Goal: Task Accomplishment & Management: Manage account settings

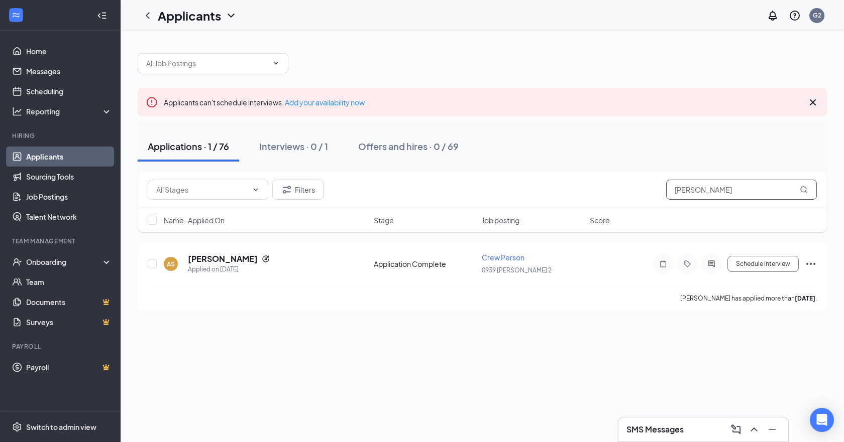
drag, startPoint x: 694, startPoint y: 193, endPoint x: 441, endPoint y: 216, distance: 254.1
click at [465, 207] on div "Filters [PERSON_NAME]" at bounding box center [482, 190] width 689 height 37
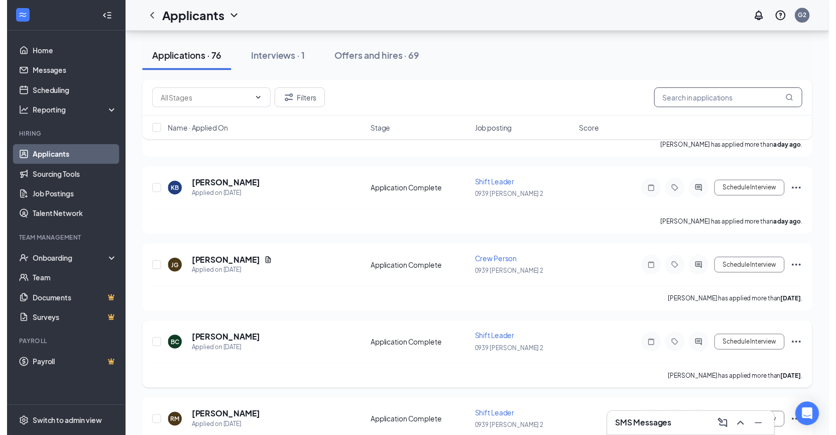
scroll to position [201, 0]
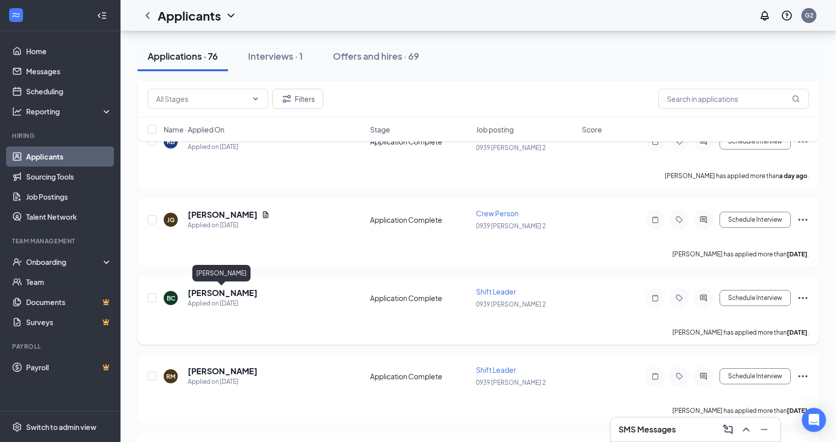
click at [231, 291] on h5 "[PERSON_NAME]" at bounding box center [223, 293] width 70 height 11
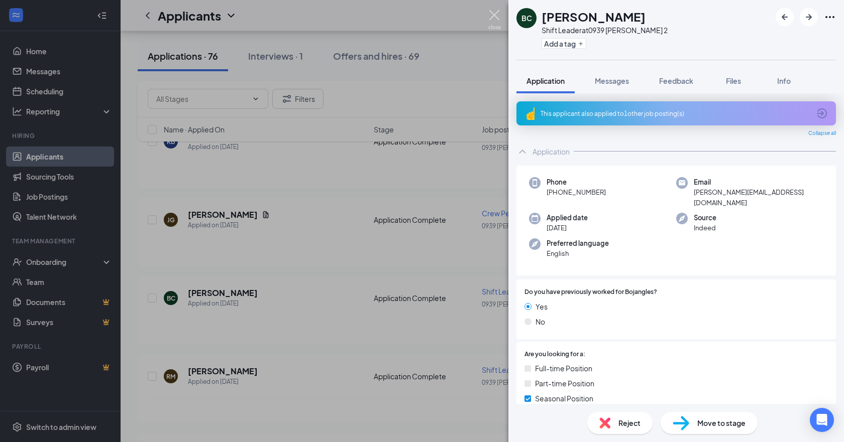
click at [493, 16] on img at bounding box center [494, 20] width 13 height 20
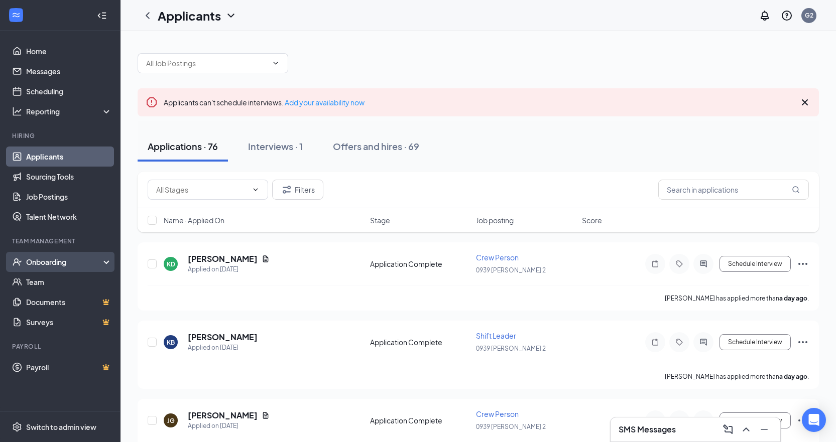
click at [37, 261] on div "Onboarding" at bounding box center [64, 262] width 77 height 10
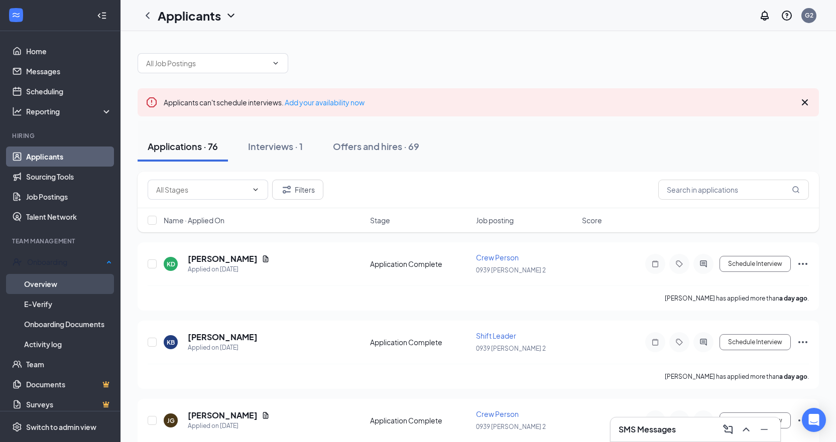
click at [35, 281] on link "Overview" at bounding box center [68, 284] width 88 height 20
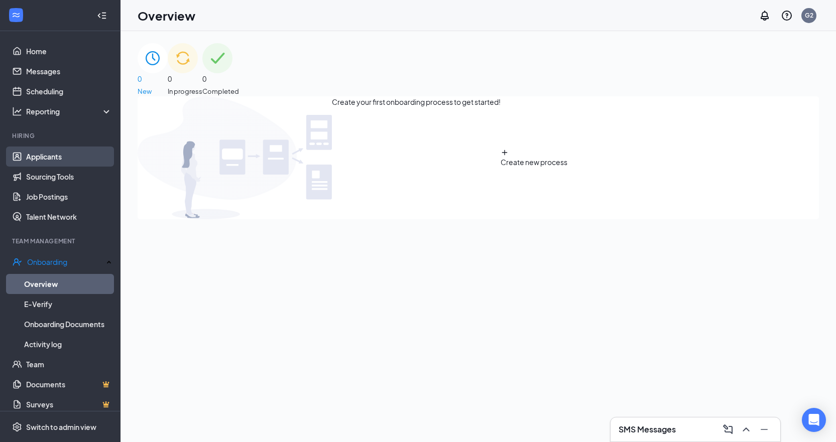
click at [50, 157] on link "Applicants" at bounding box center [69, 157] width 86 height 20
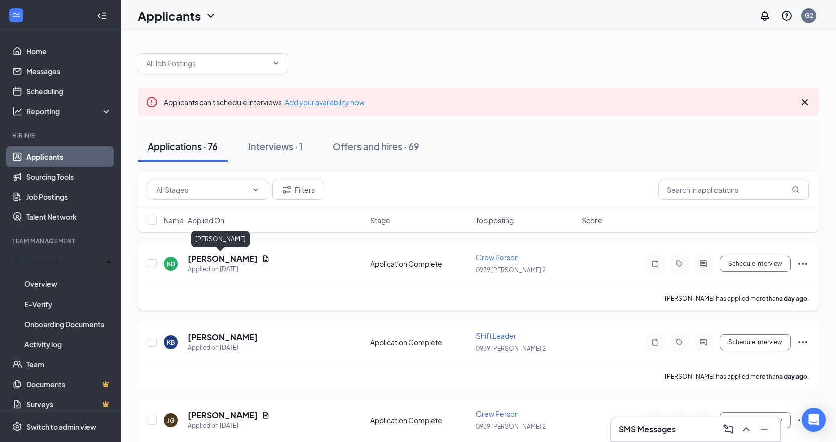
click at [216, 256] on h5 "[PERSON_NAME]" at bounding box center [223, 259] width 70 height 11
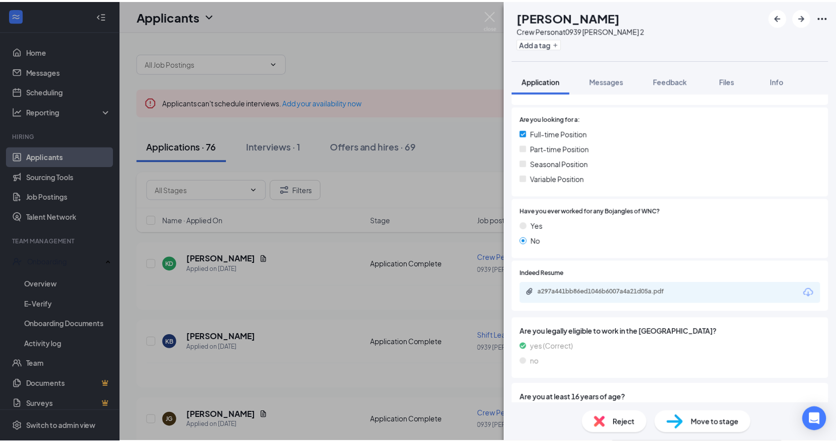
scroll to position [284, 0]
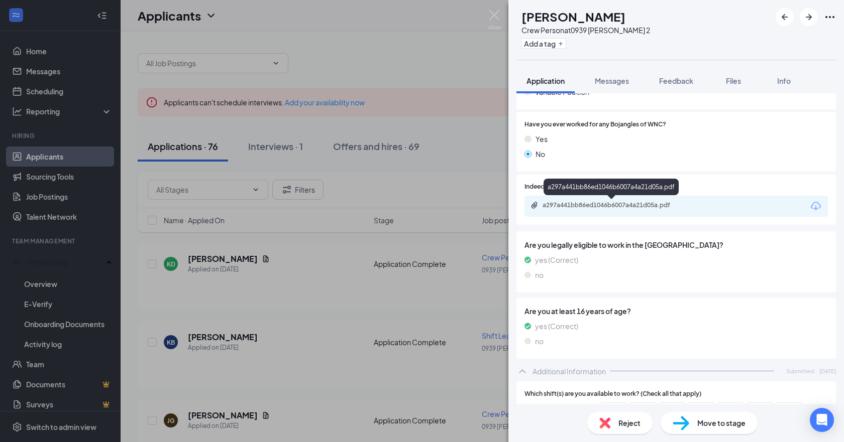
click at [612, 209] on div "a297a441bb86ed1046b6007a4a21d05a.pdf" at bounding box center [612, 205] width 141 height 8
drag, startPoint x: 497, startPoint y: 17, endPoint x: 474, endPoint y: 47, distance: 38.3
click at [497, 16] on img at bounding box center [494, 20] width 13 height 20
